Goal: Task Accomplishment & Management: Use online tool/utility

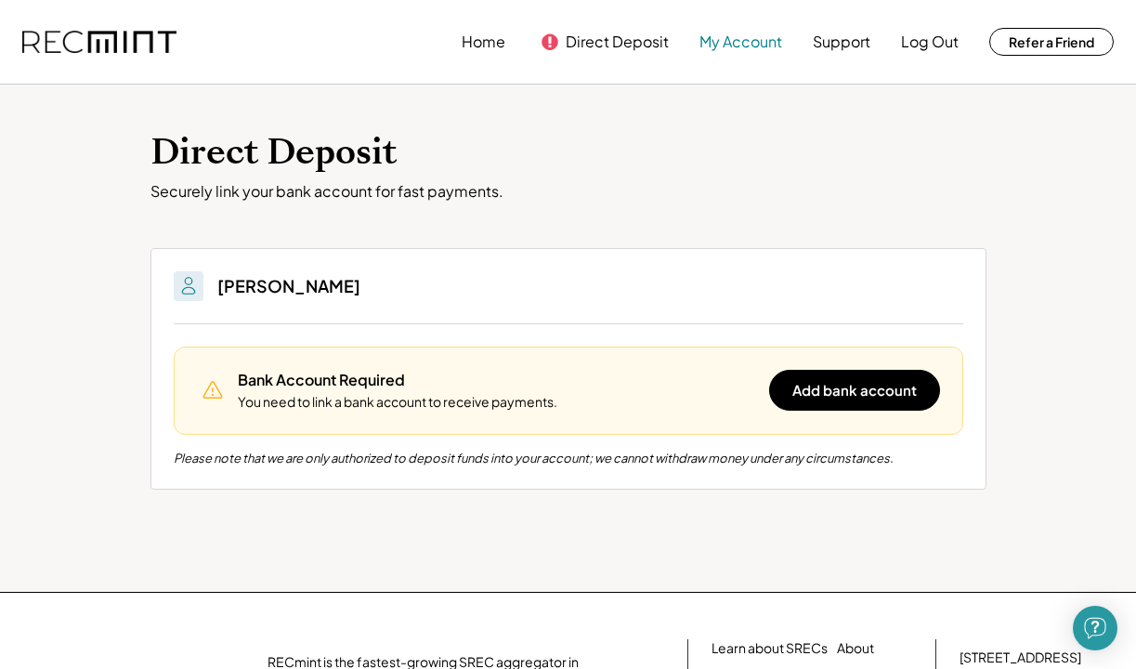
click at [710, 46] on button "My Account" at bounding box center [740, 41] width 83 height 37
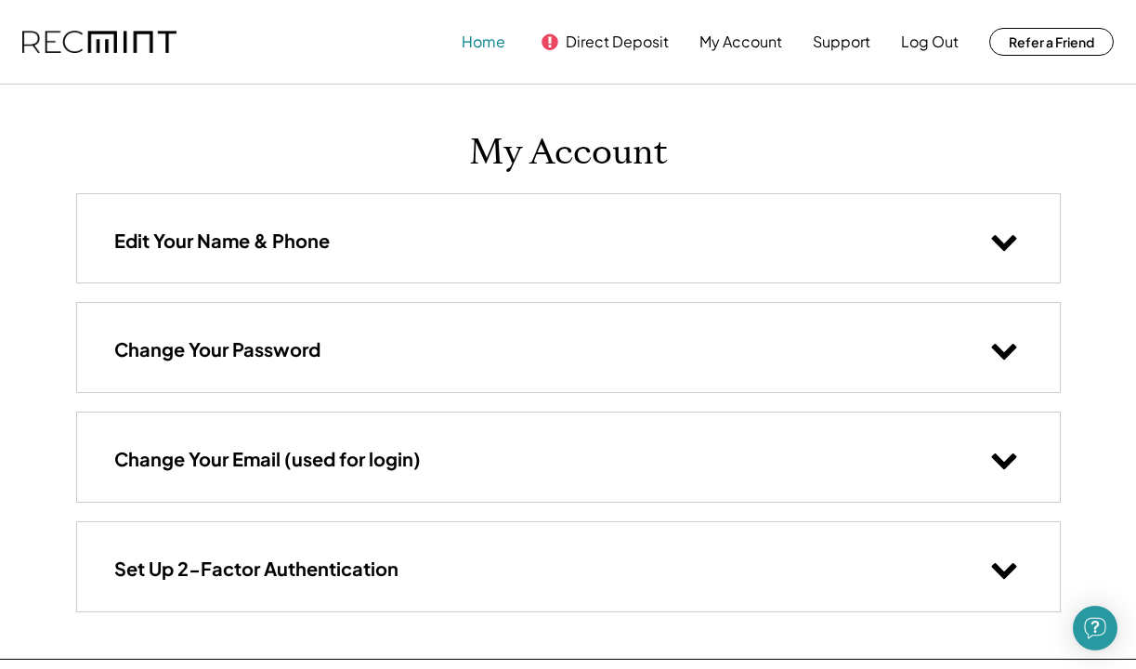
click at [476, 46] on button "Home" at bounding box center [484, 41] width 44 height 37
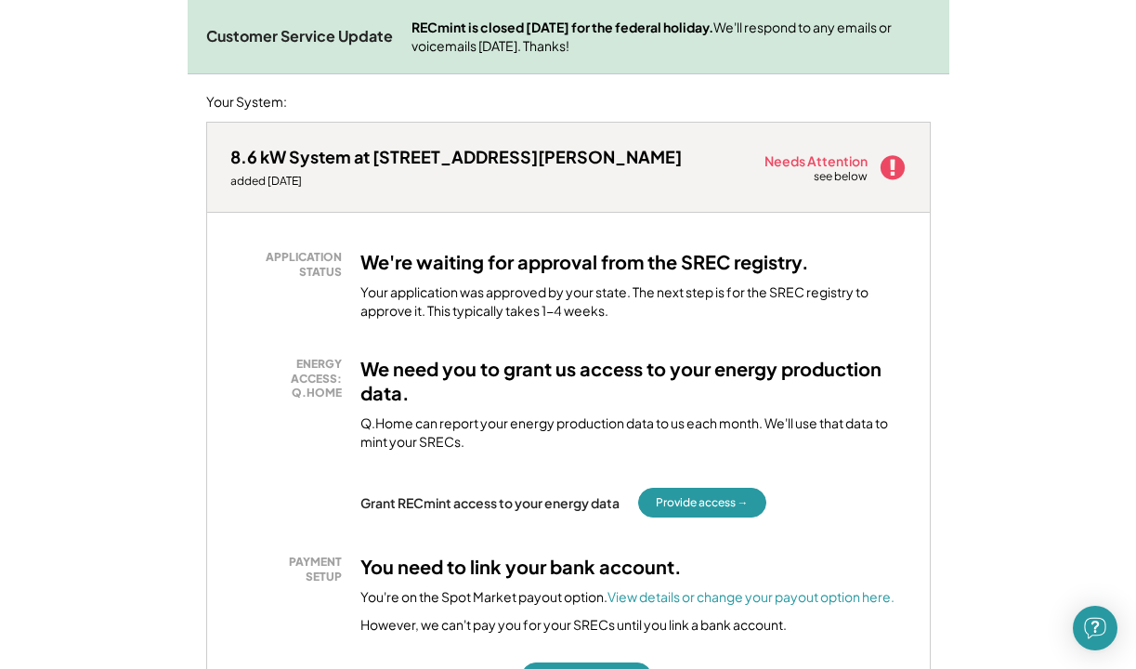
scroll to position [290, 0]
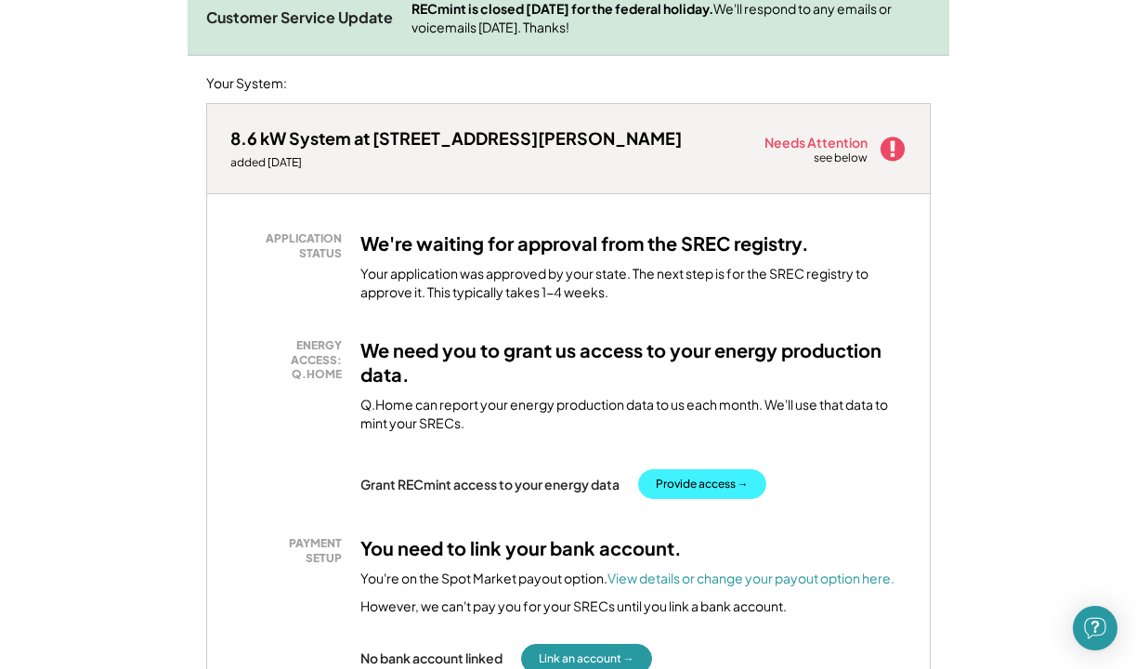
click at [718, 482] on button "Provide access →" at bounding box center [702, 484] width 128 height 30
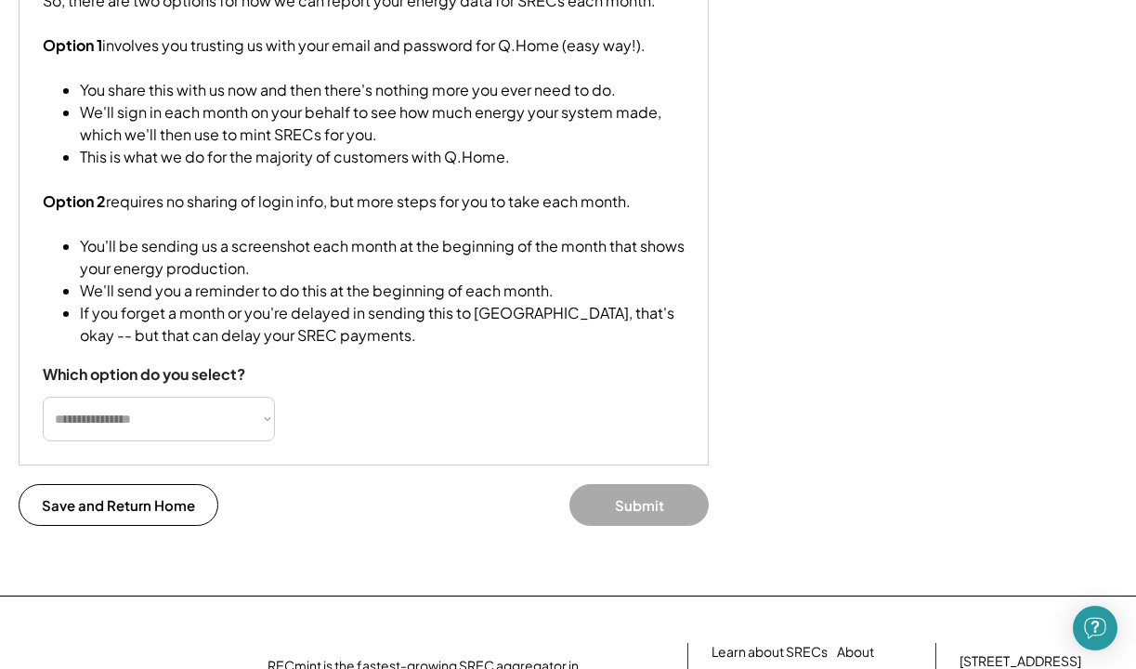
scroll to position [405, 0]
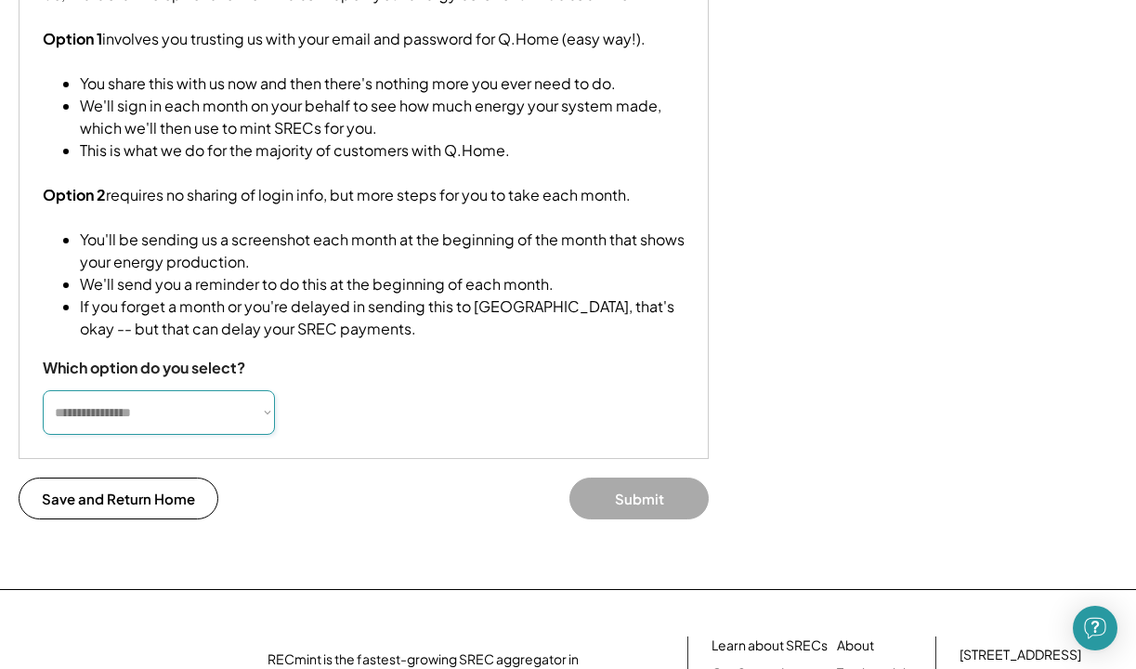
select select "**********"
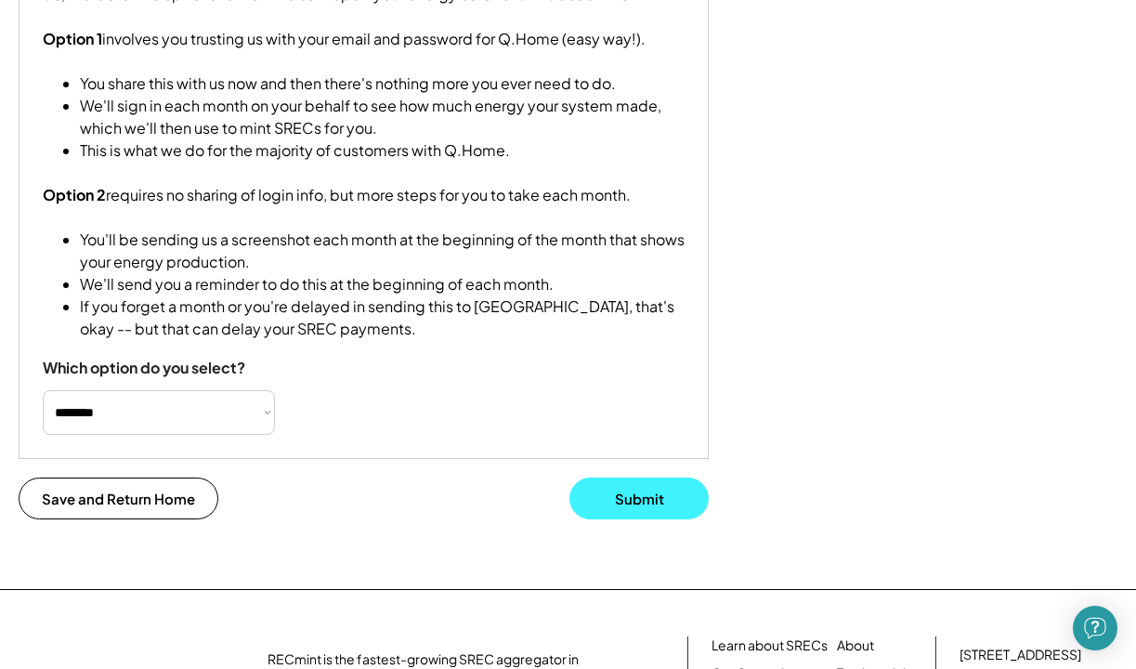
click at [643, 519] on button "Submit" at bounding box center [638, 498] width 139 height 42
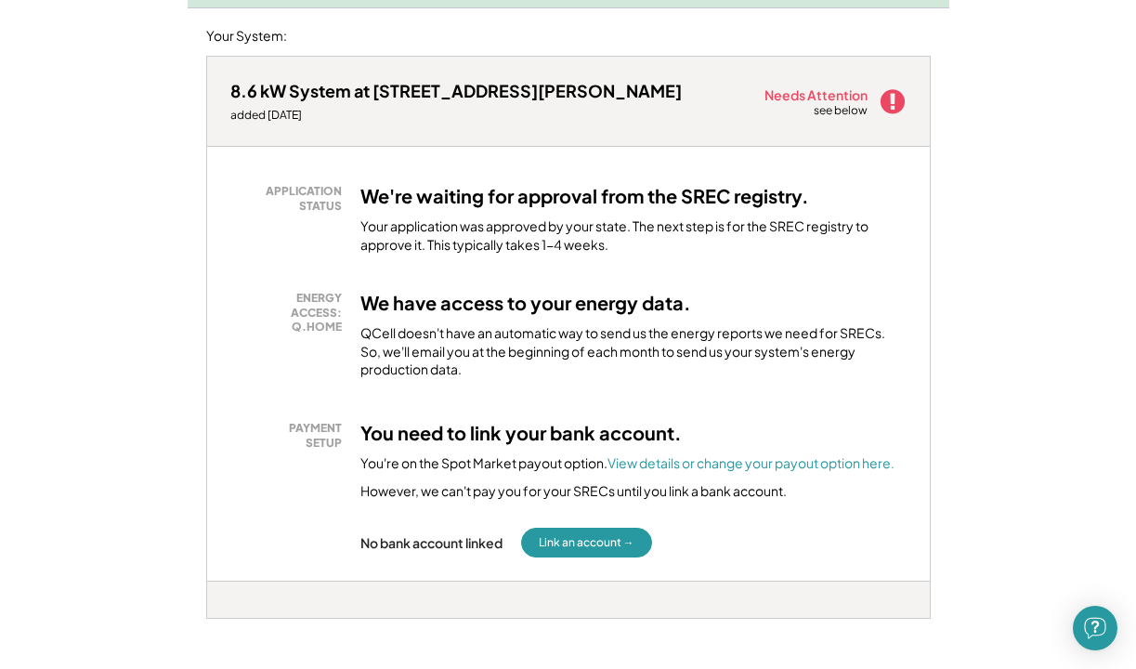
scroll to position [342, 0]
